Goal: Complete application form

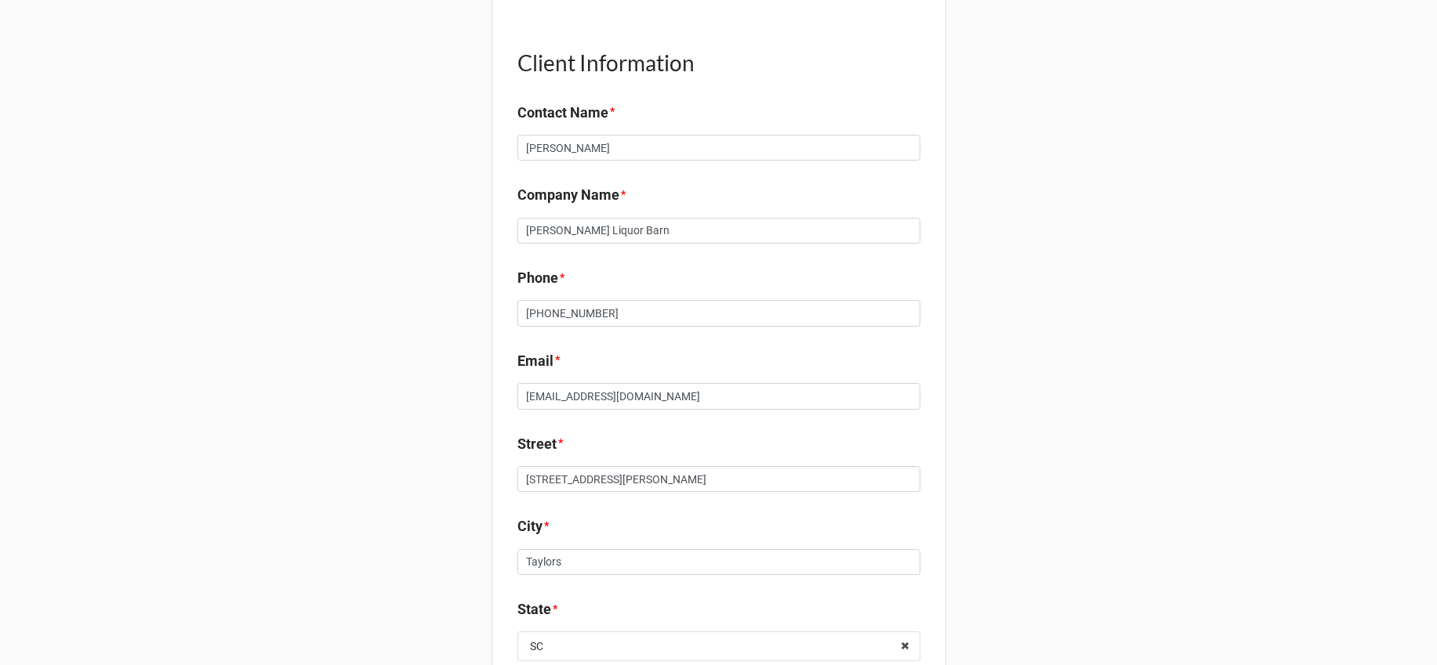
scroll to position [241, 0]
click at [725, 223] on input "[PERSON_NAME] Liquor Barn" at bounding box center [718, 232] width 403 height 27
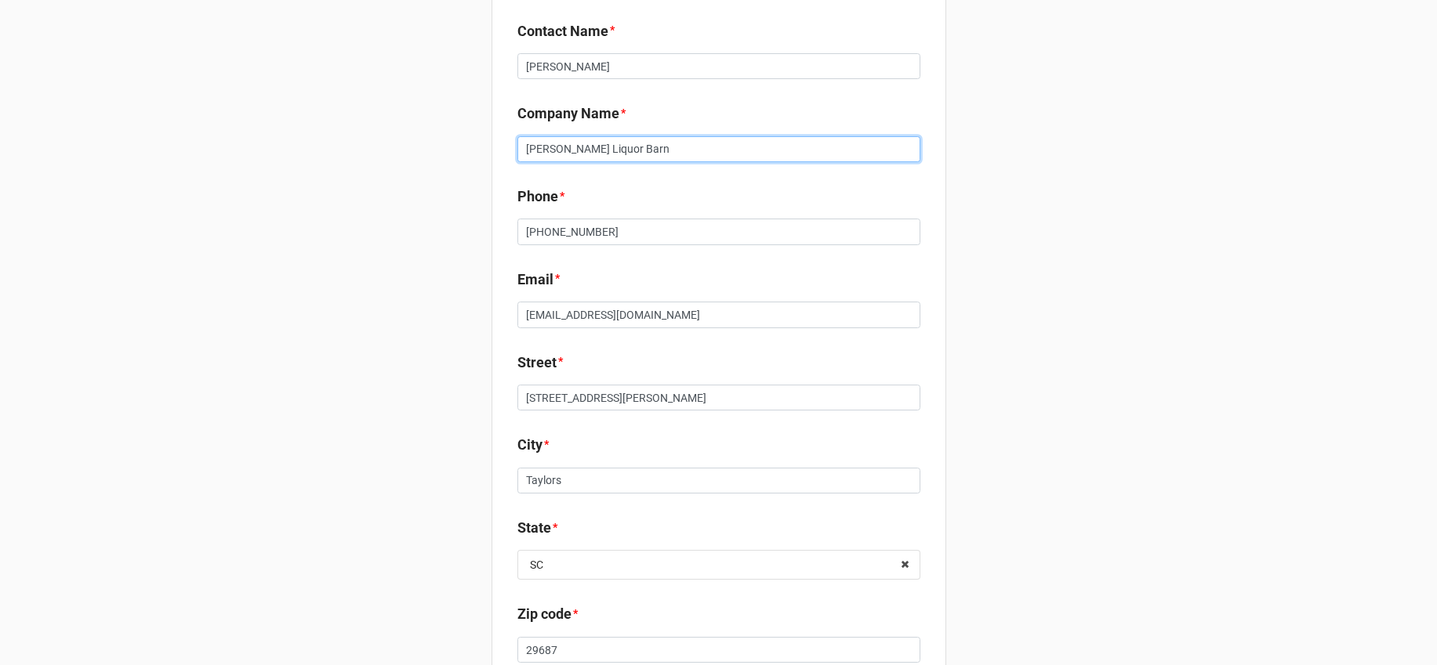
scroll to position [353, 0]
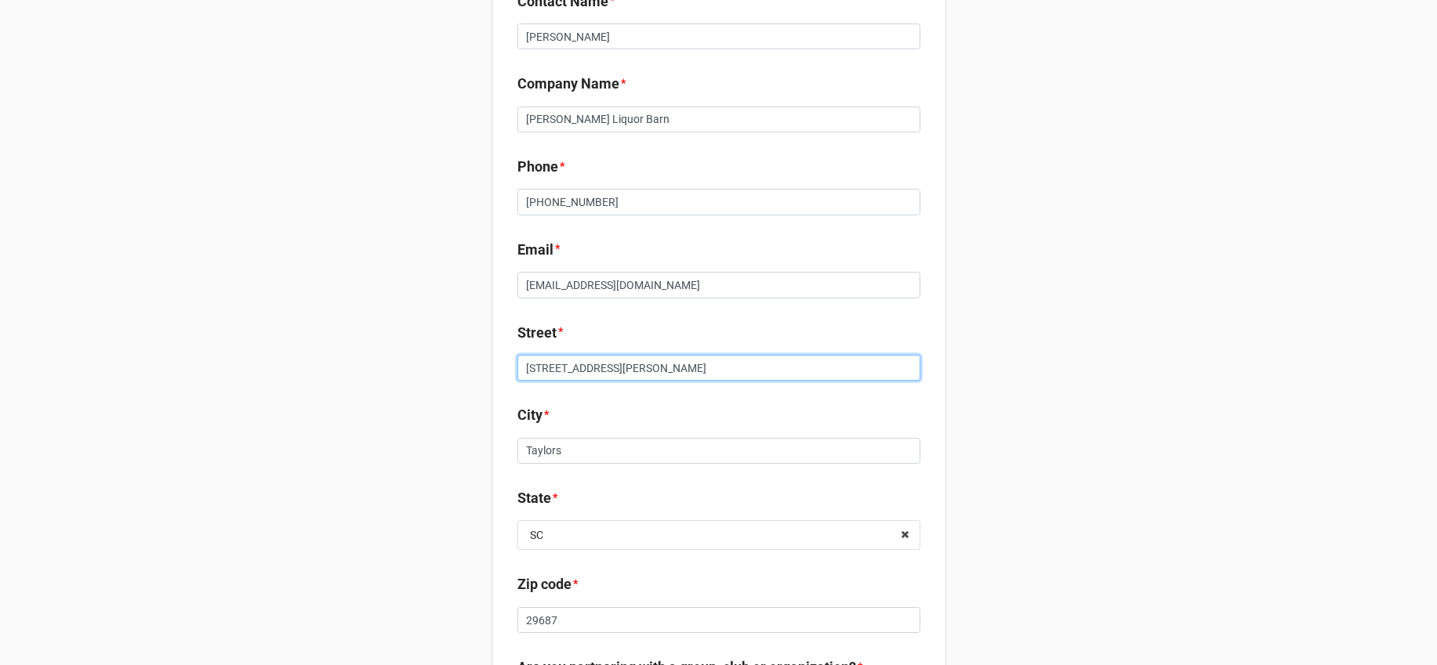
click at [659, 368] on input "[STREET_ADDRESS][PERSON_NAME]" at bounding box center [718, 368] width 403 height 27
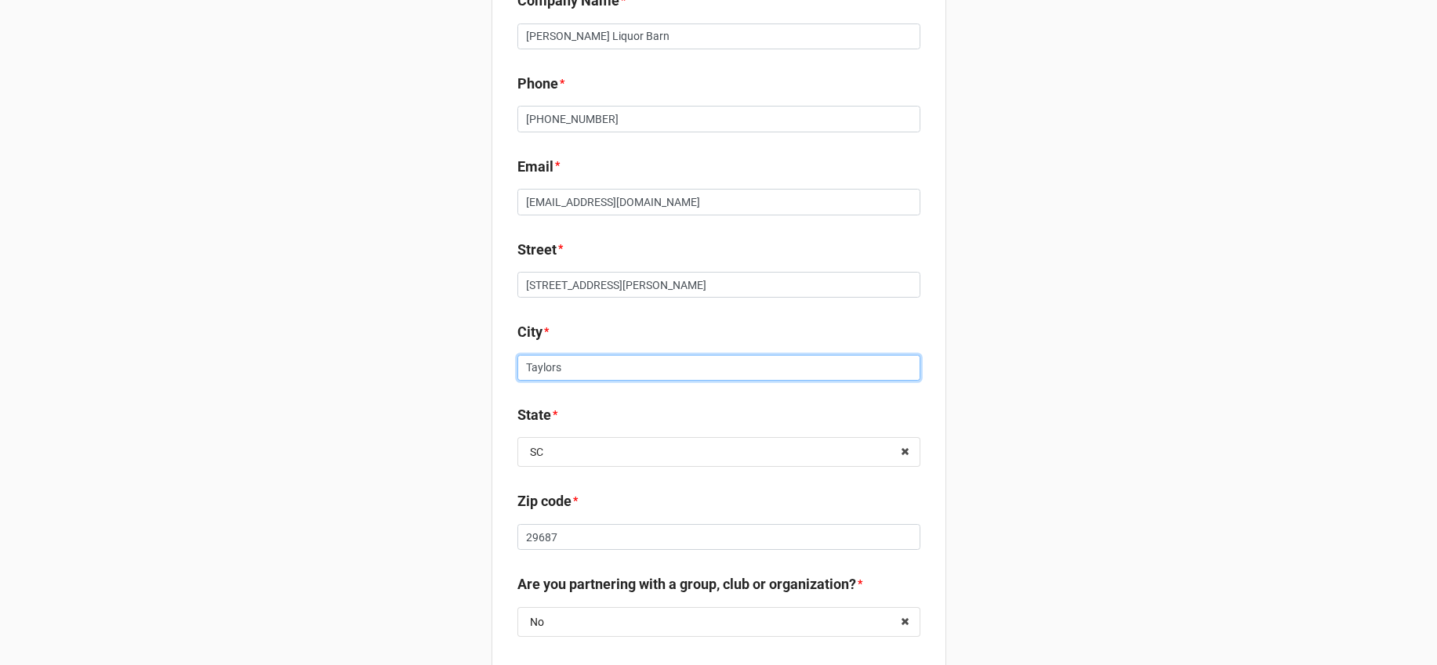
click at [686, 363] on input "Taylors" at bounding box center [718, 368] width 403 height 27
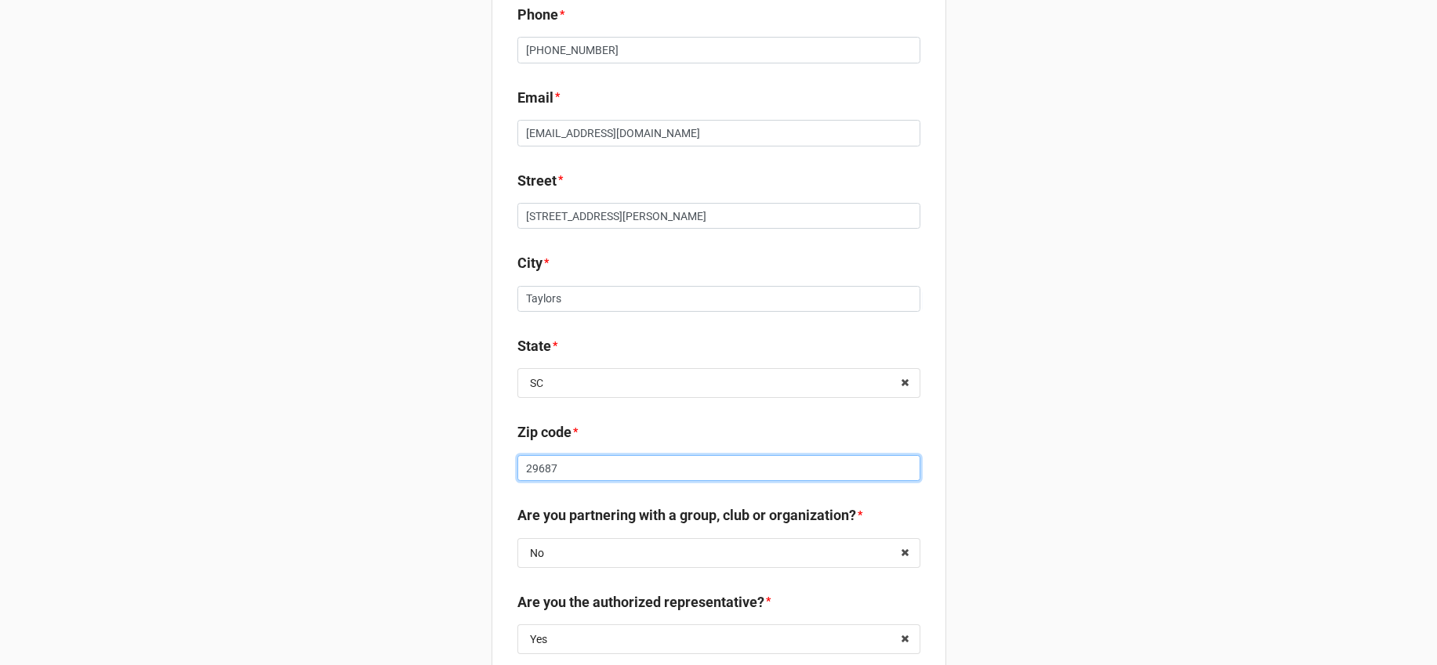
click at [622, 473] on input "29687" at bounding box center [718, 468] width 403 height 27
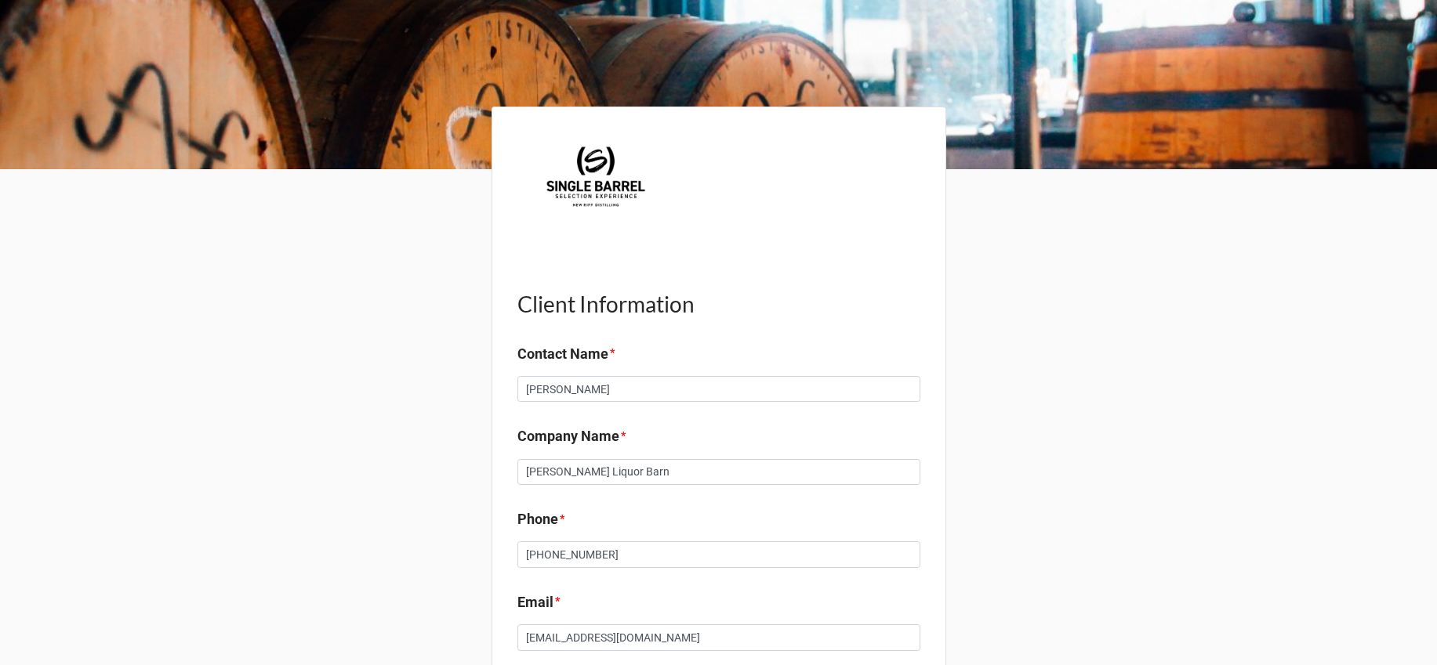
scroll to position [30, 0]
